Goal: Find specific page/section: Find specific page/section

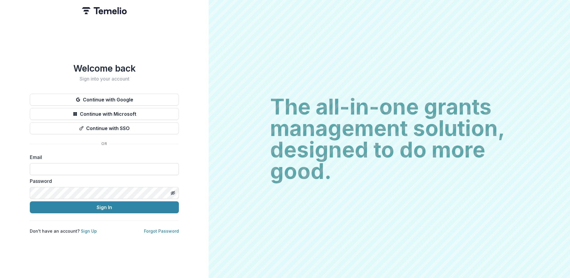
click at [83, 164] on input at bounding box center [104, 169] width 149 height 12
type input "**********"
click at [93, 202] on button "Sign In" at bounding box center [104, 207] width 149 height 12
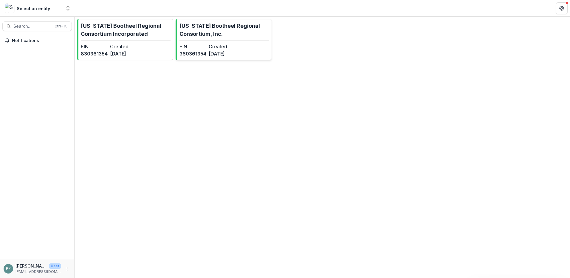
click at [226, 41] on link "Missouri Bootheel Regional Consortium, Inc. EIN 360361354 Created 8 days ago" at bounding box center [224, 39] width 96 height 41
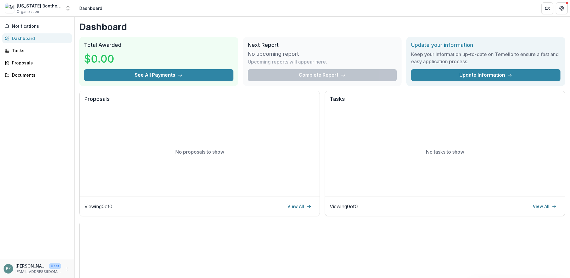
click at [37, 112] on div "Notifications Dashboard Tasks Proposals Documents" at bounding box center [37, 138] width 74 height 242
click at [68, 10] on polyline "Open entity switcher" at bounding box center [68, 9] width 2 height 1
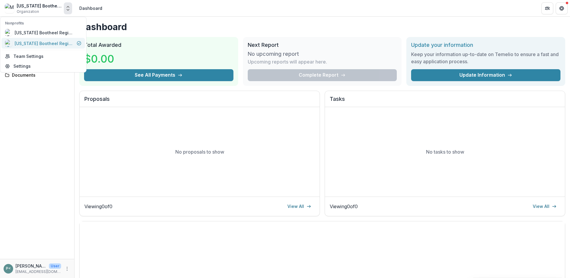
click at [51, 46] on div "[US_STATE] Bootheel Regional Consortium, Inc." at bounding box center [45, 43] width 60 height 6
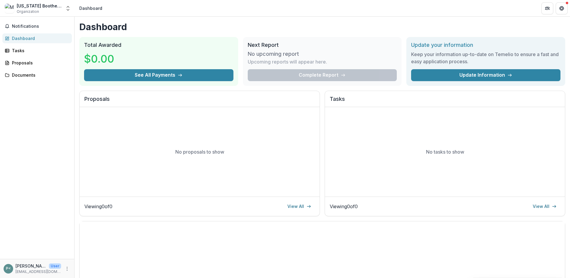
drag, startPoint x: 66, startPoint y: 9, endPoint x: 60, endPoint y: 15, distance: 8.4
click at [66, 9] on icon "Open entity switcher" at bounding box center [68, 8] width 6 height 6
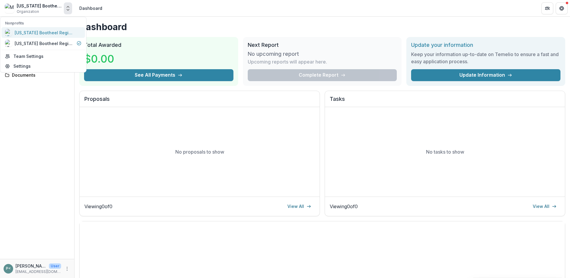
click at [40, 32] on div "[US_STATE] Bootheel Regional Consortium Incorporated" at bounding box center [45, 33] width 60 height 6
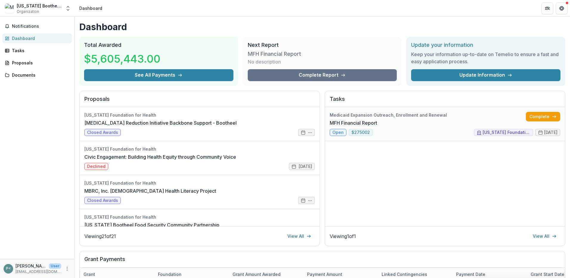
click at [335, 126] on link "MFH Financial Report" at bounding box center [353, 122] width 47 height 7
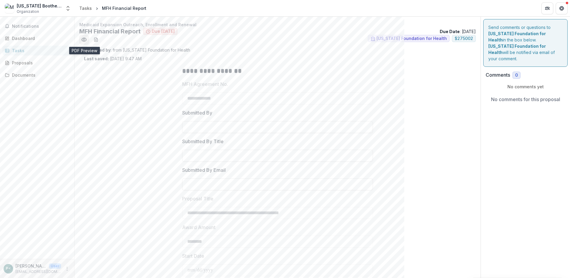
click at [81, 42] on icon "Preview 8add493a-e1cc-4ac2-a60e-d4e75d26764d.pdf" at bounding box center [84, 40] width 6 height 6
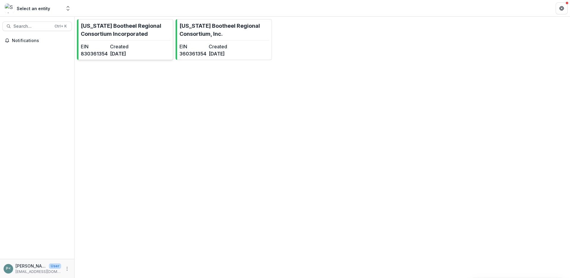
click at [117, 37] on p "[US_STATE] Bootheel Regional Consortium Incorporated" at bounding box center [126, 30] width 90 height 16
